Goal: Task Accomplishment & Management: Use online tool/utility

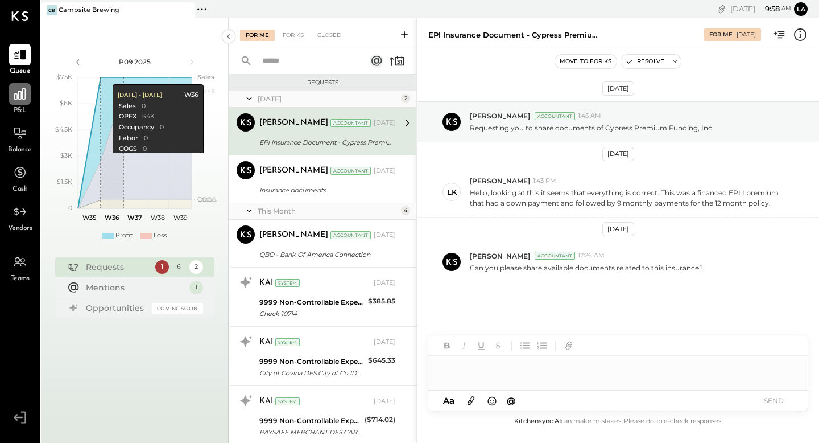
click at [23, 100] on icon at bounding box center [20, 93] width 15 height 15
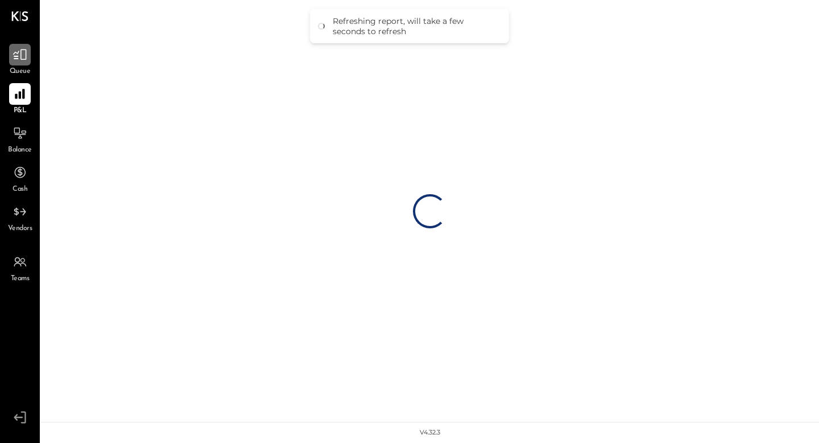
click at [16, 53] on icon at bounding box center [20, 55] width 14 height 11
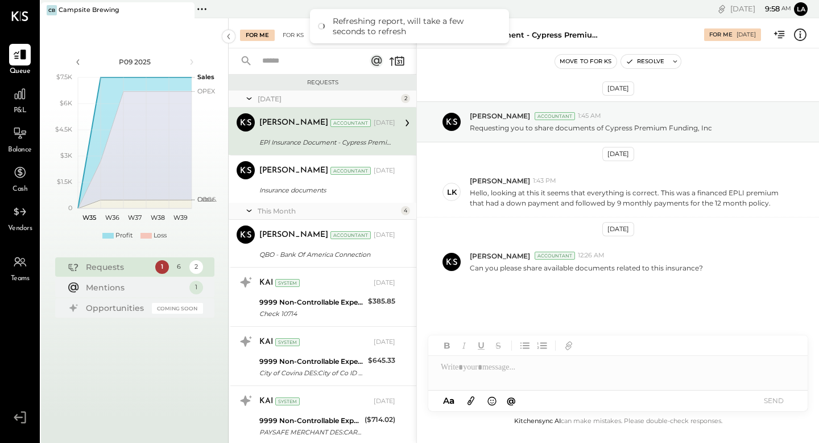
click at [289, 31] on div "For KS" at bounding box center [293, 35] width 32 height 11
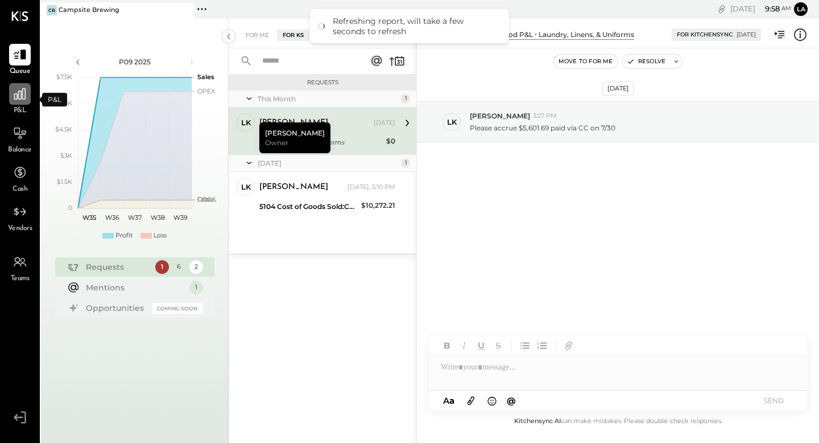
click at [17, 103] on div at bounding box center [20, 94] width 22 height 22
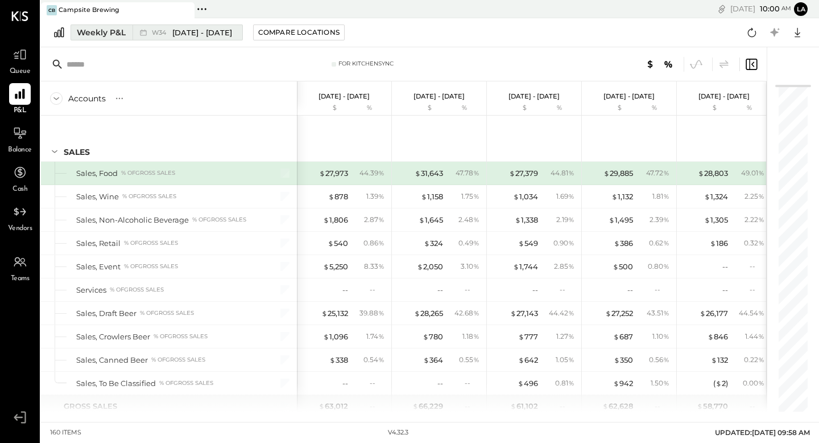
click at [106, 34] on div "Weekly P&L" at bounding box center [101, 32] width 49 height 11
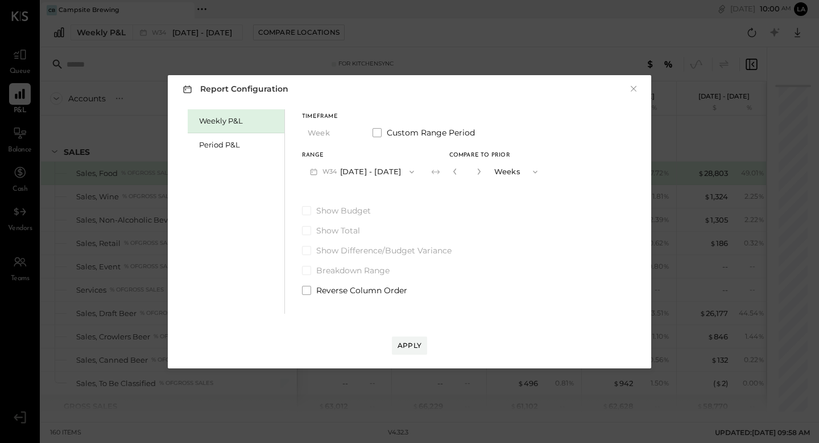
click at [203, 131] on div "Weekly P&L" at bounding box center [236, 121] width 97 height 24
click at [206, 137] on div "Period P&L" at bounding box center [236, 145] width 97 height 24
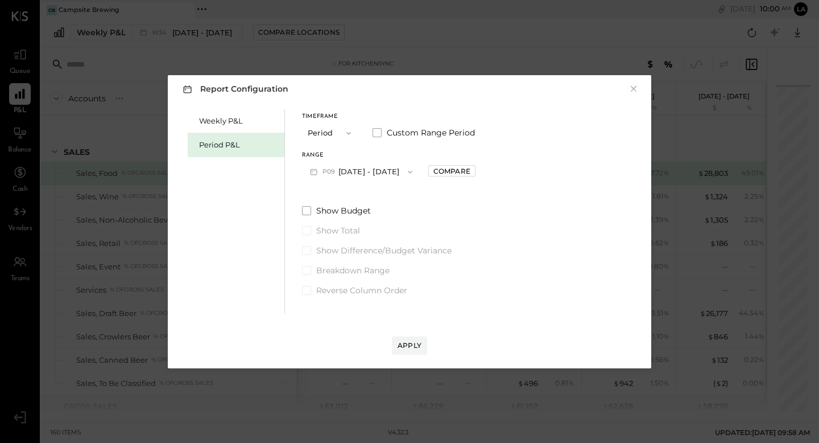
click at [341, 135] on span "button" at bounding box center [346, 133] width 15 height 9
click at [411, 155] on div "Range" at bounding box center [361, 155] width 118 height 6
click at [402, 170] on button "P09 Aug 25 - Sep 28, 2025" at bounding box center [361, 171] width 118 height 21
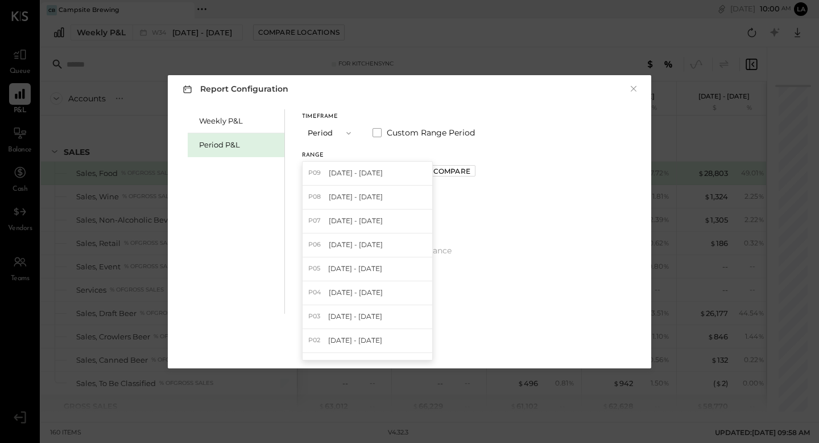
click at [380, 191] on div "P08 Jul 28 - Aug 24, 2025" at bounding box center [368, 197] width 130 height 24
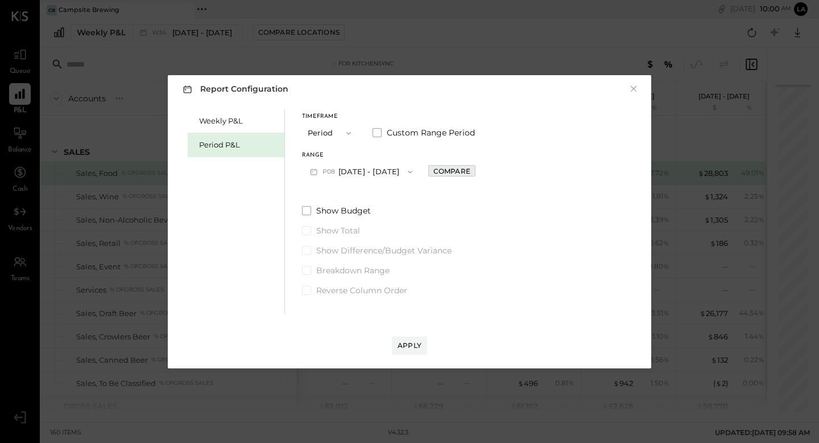
click at [463, 168] on div "Compare" at bounding box center [452, 171] width 37 height 10
click at [482, 171] on button "button" at bounding box center [477, 171] width 9 height 13
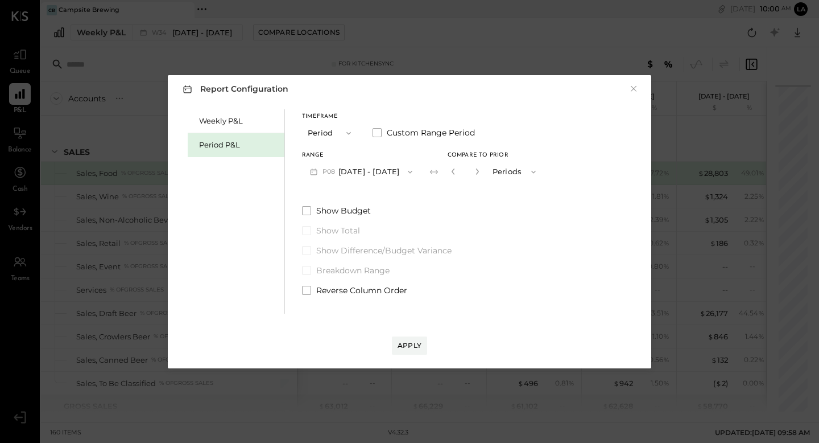
type input "*"
click at [307, 207] on span at bounding box center [306, 210] width 9 height 9
click at [405, 340] on div "Apply" at bounding box center [410, 345] width 24 height 10
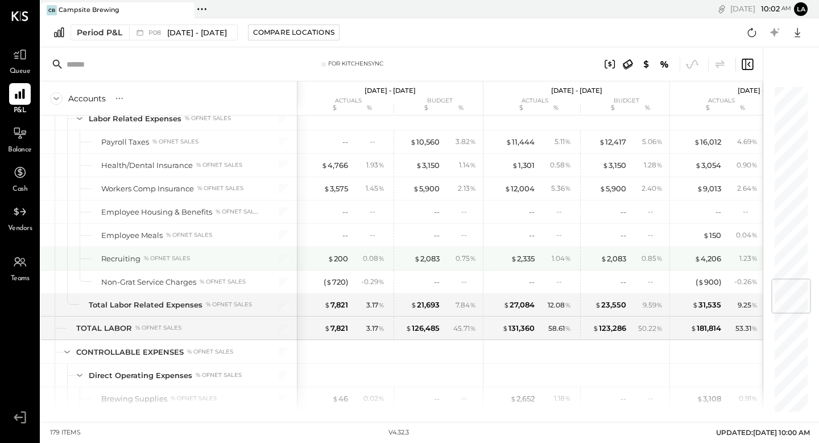
scroll to position [1618, 0]
